Goal: Ask a question

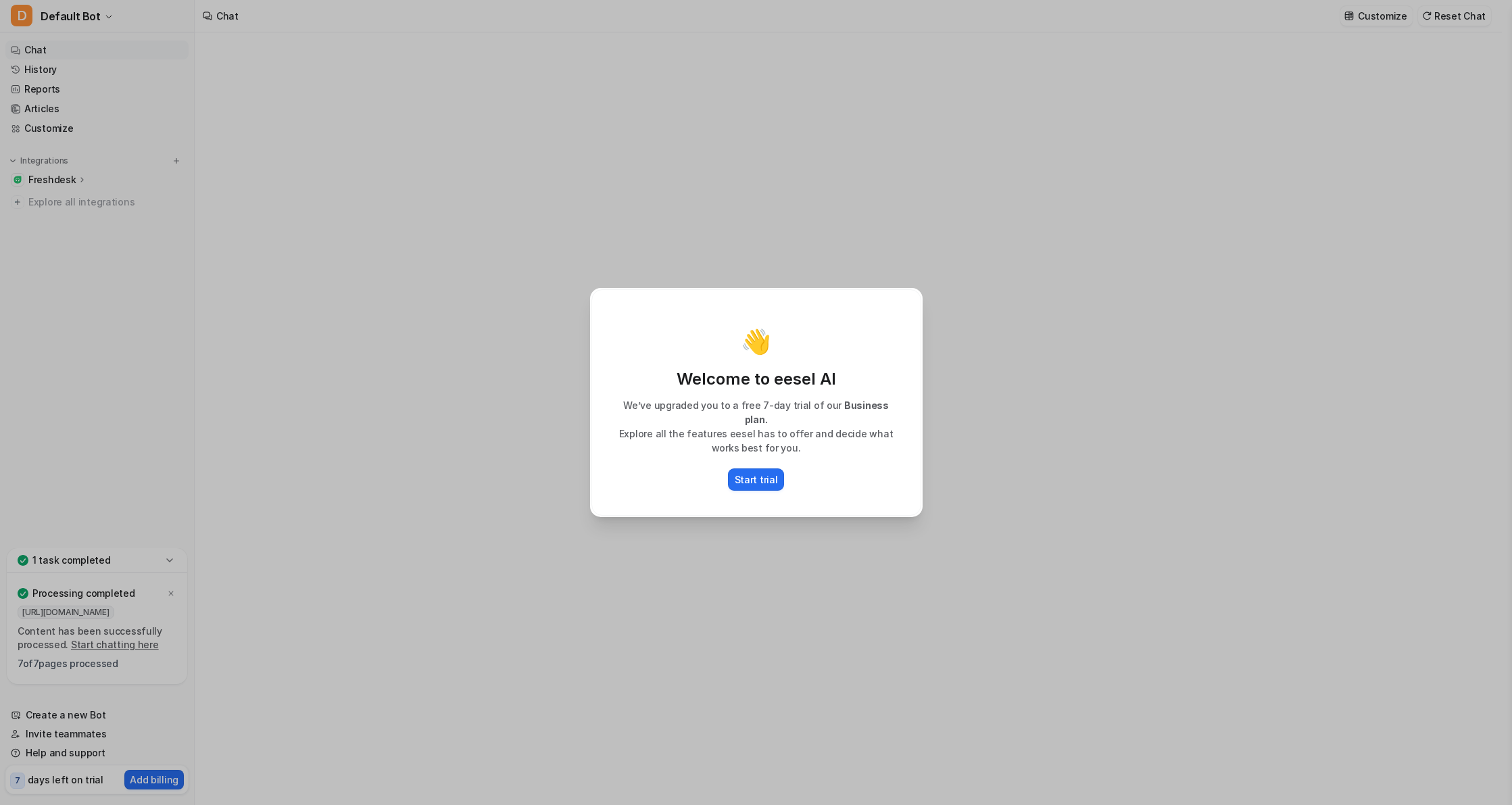
click at [1013, 305] on div "👋 Welcome to eesel AI We’ve upgraded you to a free 7-day trial of our Business …" at bounding box center [756, 402] width 1512 height 805
type textarea "**********"
